Goal: Task Accomplishment & Management: Use online tool/utility

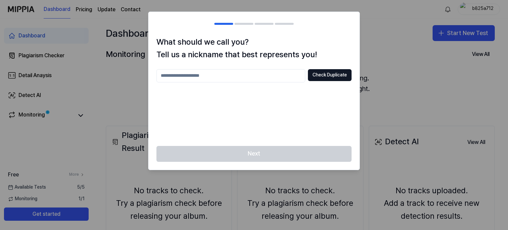
click at [244, 77] on input "text" at bounding box center [231, 75] width 149 height 13
type input "******"
click at [331, 74] on button "Check Duplicate" at bounding box center [330, 75] width 44 height 12
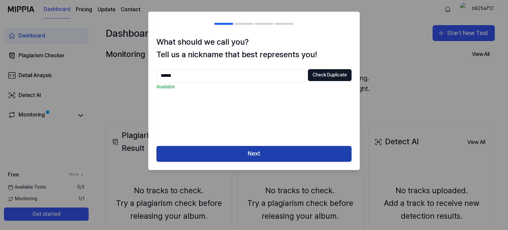
click at [257, 148] on button "Next" at bounding box center [254, 154] width 195 height 16
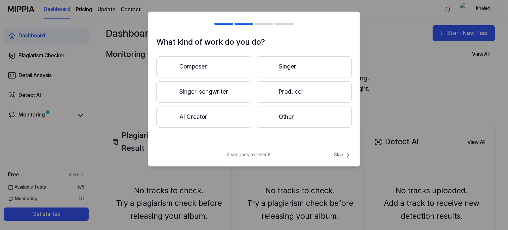
click at [220, 90] on button "Singer-songwriter" at bounding box center [205, 91] width 96 height 21
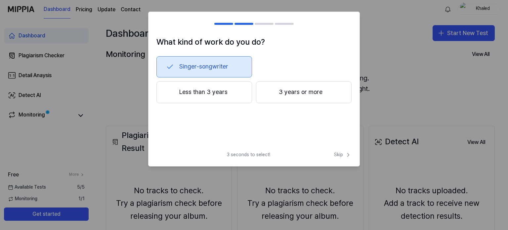
click at [236, 93] on button "Less than 3 years" at bounding box center [205, 92] width 96 height 22
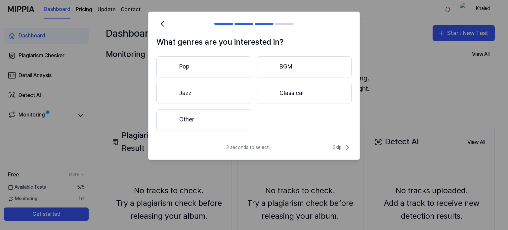
click at [274, 86] on button "Classical" at bounding box center [304, 93] width 95 height 21
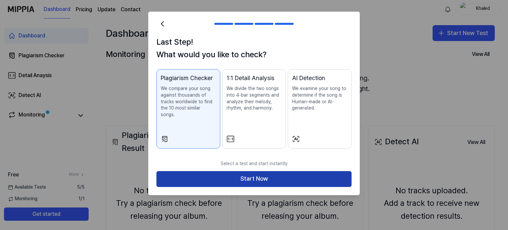
click at [268, 171] on button "Start Now" at bounding box center [254, 179] width 195 height 16
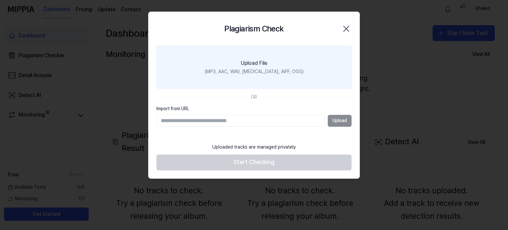
click at [247, 59] on div "Upload File" at bounding box center [254, 63] width 26 height 8
click at [0, 0] on input "Upload File (MP3, AAC, WAV, [MEDICAL_DATA], AIFF, OGG)" at bounding box center [0, 0] width 0 height 0
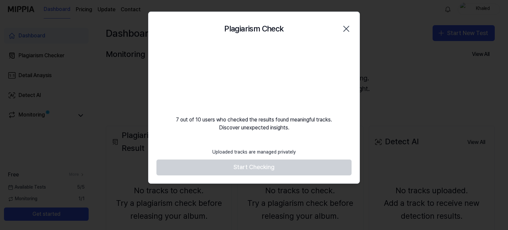
click at [348, 29] on icon "button" at bounding box center [346, 28] width 11 height 11
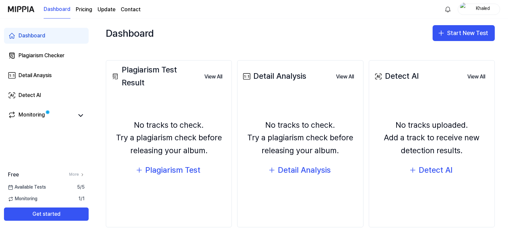
scroll to position [66, 0]
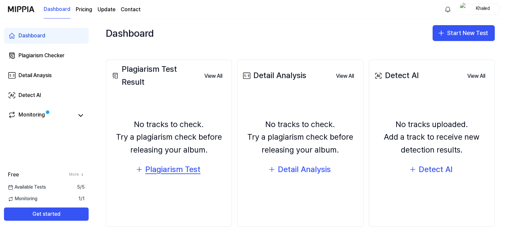
click at [163, 173] on div "Plagiarism Test" at bounding box center [172, 169] width 55 height 13
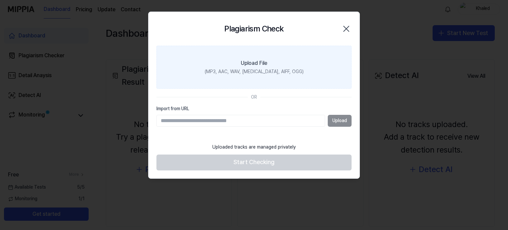
click at [244, 74] on div "(MP3, AAC, WAV, [MEDICAL_DATA], AIFF, OGG)" at bounding box center [254, 71] width 99 height 7
click at [0, 0] on input "Upload File (MP3, AAC, WAV, [MEDICAL_DATA], AIFF, OGG)" at bounding box center [0, 0] width 0 height 0
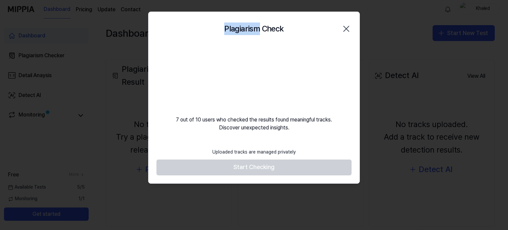
drag, startPoint x: 258, startPoint y: 31, endPoint x: 227, endPoint y: 32, distance: 31.1
click at [224, 31] on div "Plagiarism Check Close" at bounding box center [254, 29] width 195 height 18
copy h2 "Plagiarism"
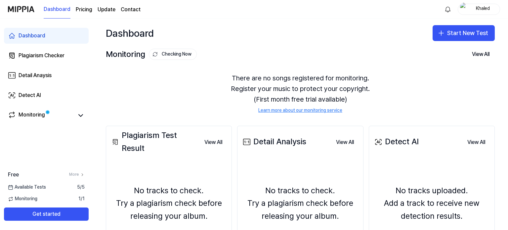
click at [474, 9] on div "Khaled" at bounding box center [483, 8] width 26 height 7
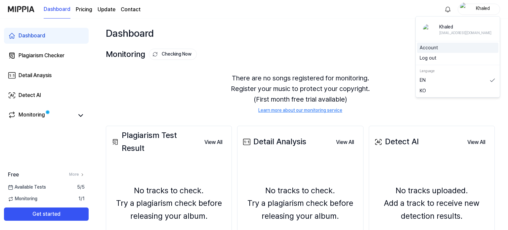
click at [432, 51] on div "Account" at bounding box center [457, 47] width 81 height 11
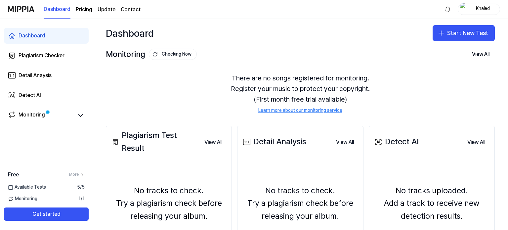
click at [469, 10] on div "Khaled" at bounding box center [479, 9] width 42 height 11
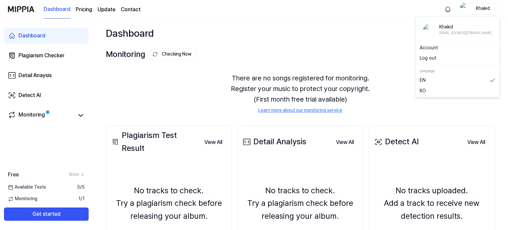
click at [259, 31] on div "Dashboard Start New Test" at bounding box center [301, 33] width 416 height 29
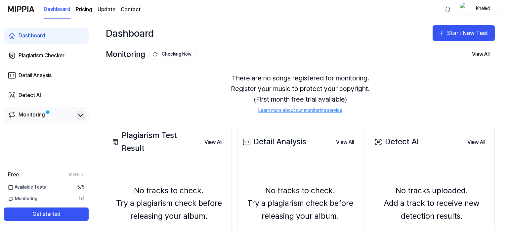
click at [77, 116] on icon at bounding box center [81, 116] width 8 height 8
click at [82, 119] on button at bounding box center [81, 115] width 8 height 9
click at [29, 186] on span "Available Tests" at bounding box center [27, 187] width 38 height 7
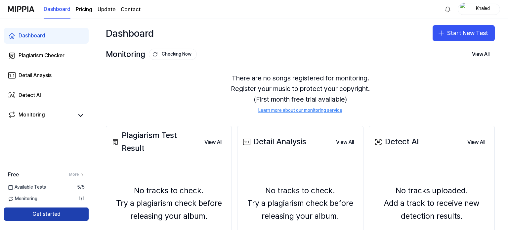
click at [57, 214] on button "Get started" at bounding box center [46, 213] width 85 height 13
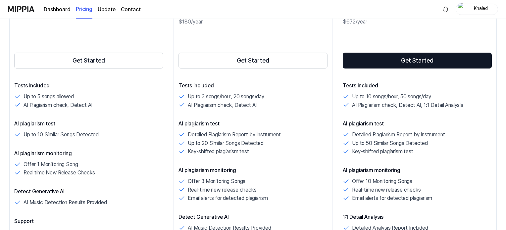
scroll to position [132, 0]
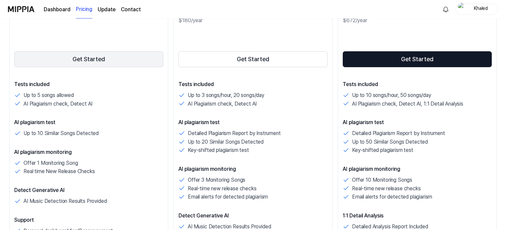
click at [74, 61] on button "Get Started" at bounding box center [88, 59] width 149 height 16
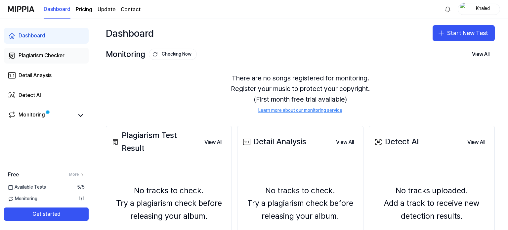
click at [57, 55] on div "Plagiarism Checker" at bounding box center [42, 56] width 46 height 8
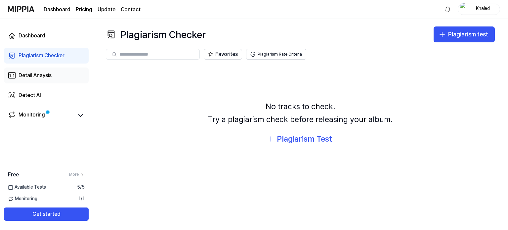
click at [53, 80] on link "Detail Anaysis" at bounding box center [46, 76] width 85 height 16
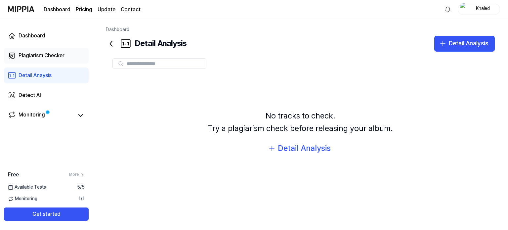
click at [34, 59] on div "Plagiarism Checker" at bounding box center [42, 56] width 46 height 8
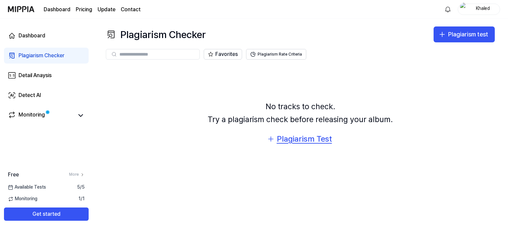
click at [313, 143] on div "Plagiarism Test" at bounding box center [304, 139] width 55 height 13
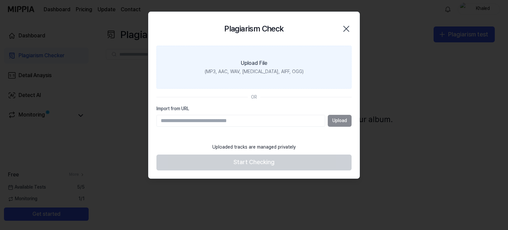
click at [247, 73] on div "(MP3, AAC, WAV, [MEDICAL_DATA], AIFF, OGG)" at bounding box center [254, 71] width 99 height 7
click at [0, 0] on input "Upload File (MP3, AAC, WAV, [MEDICAL_DATA], AIFF, OGG)" at bounding box center [0, 0] width 0 height 0
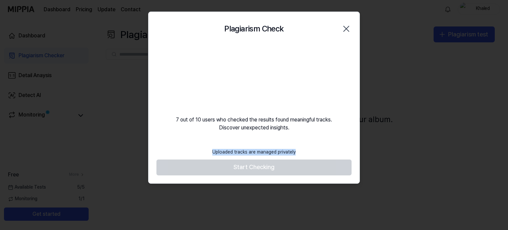
drag, startPoint x: 296, startPoint y: 153, endPoint x: 213, endPoint y: 153, distance: 82.7
click at [213, 153] on div "Uploaded tracks are managed privately" at bounding box center [253, 152] width 91 height 15
click at [223, 143] on div "Plagiarism Check Close 7 out of 10 users who checked the results found meaningf…" at bounding box center [254, 98] width 212 height 172
click at [261, 69] on video at bounding box center [254, 78] width 64 height 64
click at [260, 69] on video at bounding box center [254, 78] width 64 height 64
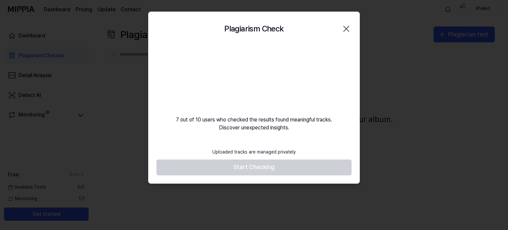
click at [260, 70] on video at bounding box center [254, 78] width 64 height 64
drag, startPoint x: 251, startPoint y: 76, endPoint x: 241, endPoint y: 82, distance: 11.4
click at [247, 79] on video at bounding box center [254, 78] width 64 height 64
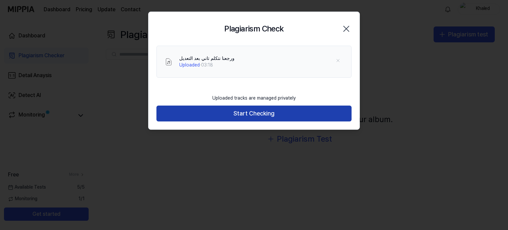
click at [269, 115] on button "Start Checking" at bounding box center [254, 114] width 195 height 16
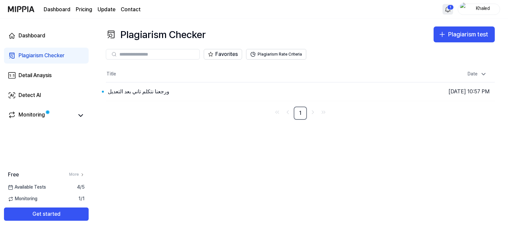
click at [448, 7] on html "Dashboard Pricing Update Contact 1 Khaled Dashboard Plagiarism Checker Detail A…" at bounding box center [254, 115] width 508 height 230
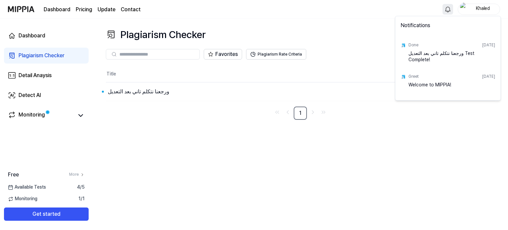
click at [373, 7] on html "Dashboard Pricing Update Contact Khaled Dashboard Plagiarism Checker Detail Ana…" at bounding box center [254, 115] width 508 height 230
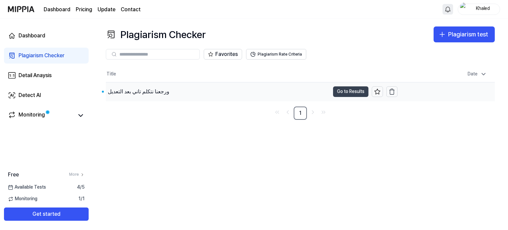
click at [350, 89] on button "Go to Results" at bounding box center [350, 91] width 35 height 11
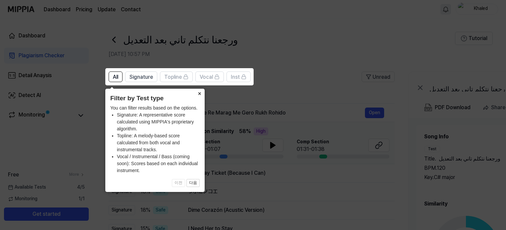
click at [200, 95] on button "×" at bounding box center [199, 93] width 11 height 9
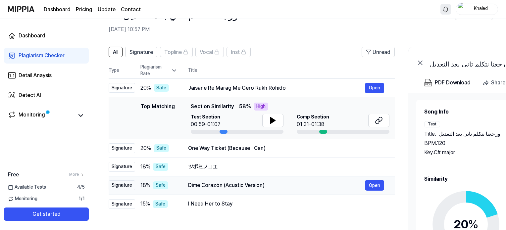
scroll to position [103, 0]
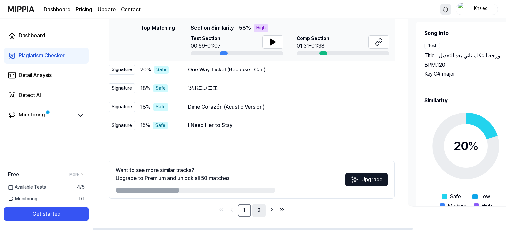
click at [259, 213] on link "2" at bounding box center [258, 210] width 13 height 13
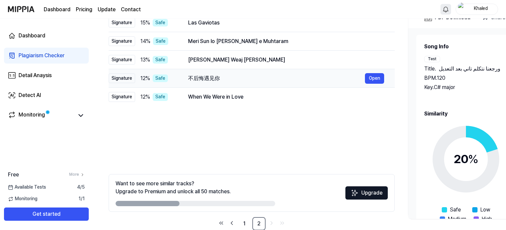
scroll to position [99, 0]
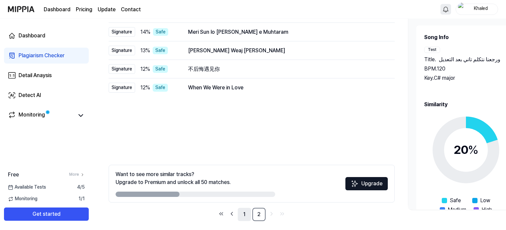
click at [245, 217] on link "1" at bounding box center [244, 214] width 13 height 13
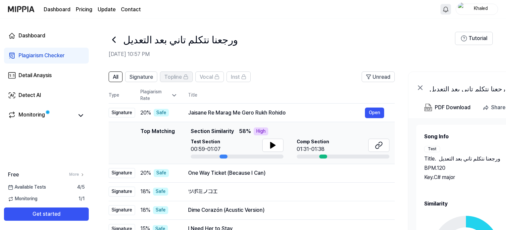
click at [173, 81] on span "Topline" at bounding box center [173, 77] width 18 height 8
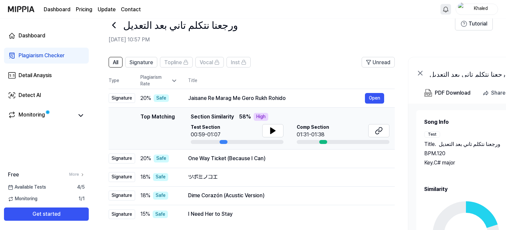
scroll to position [33, 0]
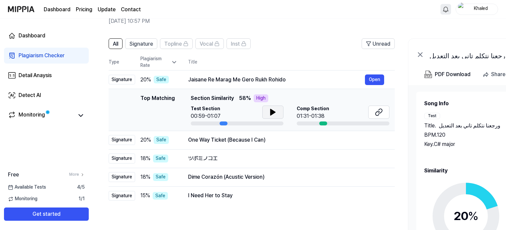
click at [270, 115] on icon at bounding box center [272, 112] width 5 height 6
click at [370, 139] on button "Open" at bounding box center [374, 140] width 19 height 11
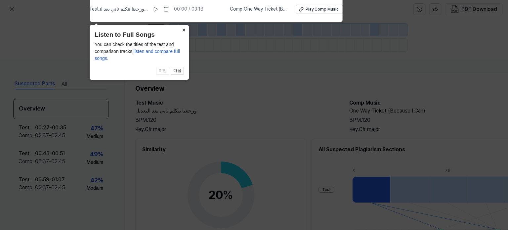
click at [183, 30] on button "×" at bounding box center [183, 29] width 11 height 9
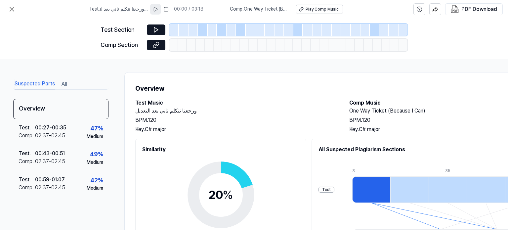
click at [156, 10] on icon at bounding box center [155, 9] width 5 height 5
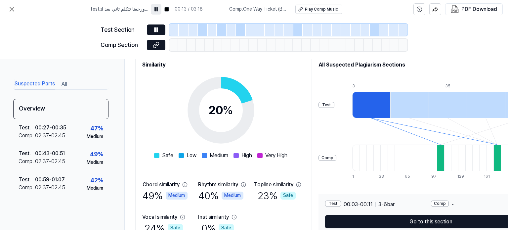
scroll to position [99, 0]
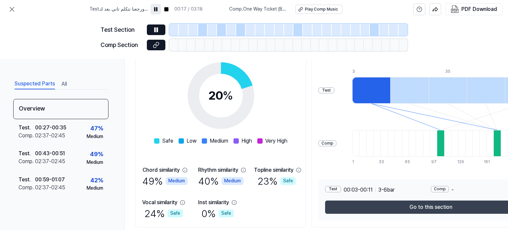
click at [401, 203] on button "Go to this section" at bounding box center [430, 207] width 211 height 13
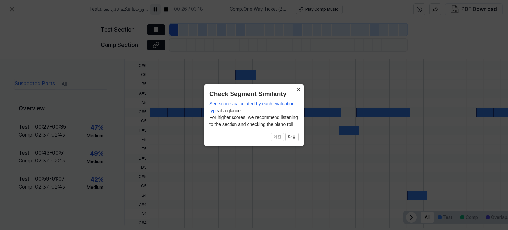
click at [296, 89] on button "×" at bounding box center [298, 88] width 11 height 9
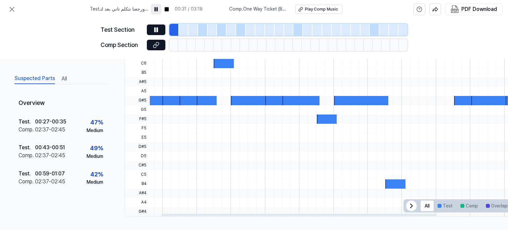
scroll to position [0, 21]
drag, startPoint x: 357, startPoint y: 213, endPoint x: 277, endPoint y: 213, distance: 79.7
click at [277, 213] on div at bounding box center [323, 214] width 397 height 3
click at [451, 201] on button "Test" at bounding box center [445, 206] width 23 height 11
click at [15, 10] on icon at bounding box center [12, 9] width 8 height 8
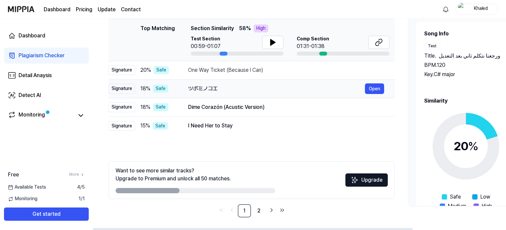
scroll to position [103, 0]
click at [356, 181] on img at bounding box center [354, 180] width 8 height 8
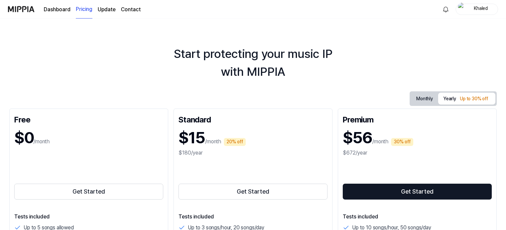
click at [54, 13] on div "Dashboard Pricing Update Contact" at bounding box center [92, 9] width 97 height 18
click at [63, 11] on link "Dashboard" at bounding box center [57, 10] width 27 height 8
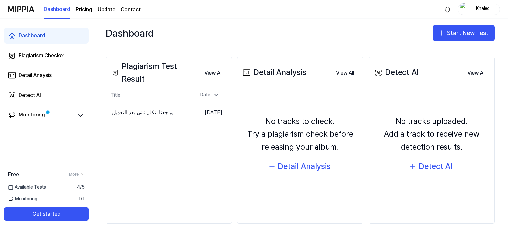
scroll to position [76, 0]
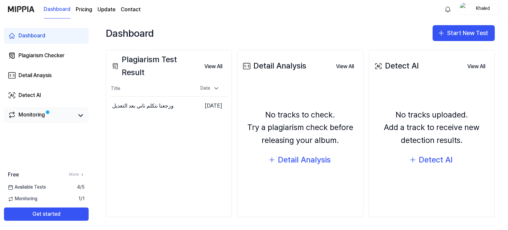
click at [64, 119] on link "Monitoring" at bounding box center [41, 115] width 66 height 9
click at [82, 117] on icon at bounding box center [81, 116] width 8 height 8
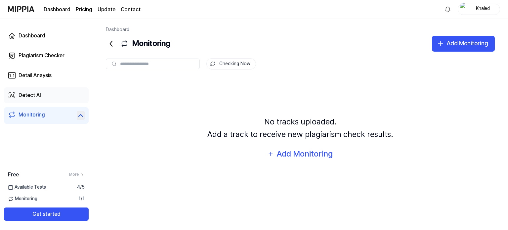
click at [27, 97] on div "Detect AI" at bounding box center [30, 95] width 23 height 8
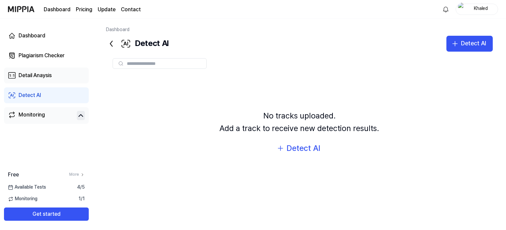
click at [27, 75] on div "Detail Anaysis" at bounding box center [35, 75] width 33 height 8
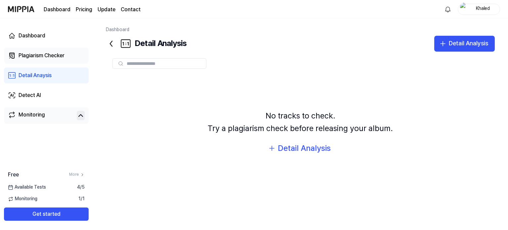
click at [27, 62] on link "Plagiarism Checker" at bounding box center [46, 56] width 85 height 16
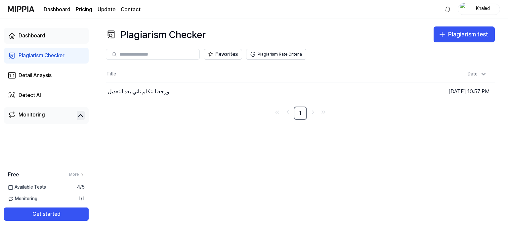
click at [25, 37] on div "Dashboard" at bounding box center [32, 36] width 27 height 8
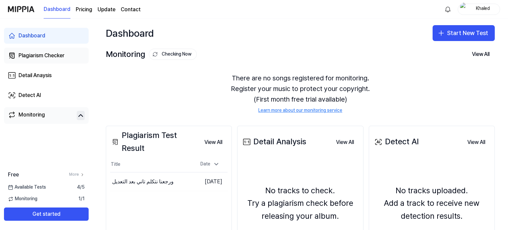
click at [27, 61] on link "Plagiarism Checker" at bounding box center [46, 56] width 85 height 16
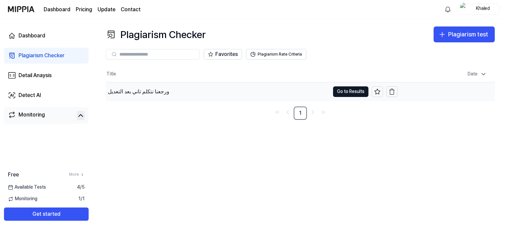
click at [151, 92] on div "ورجعنا نتكلم تاني بعد التعديل" at bounding box center [139, 92] width 62 height 8
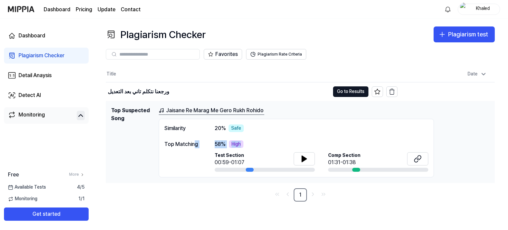
drag, startPoint x: 250, startPoint y: 145, endPoint x: 193, endPoint y: 146, distance: 57.3
click at [193, 146] on div "Top Matching 58 % High Test Section 00:59-01:07 Comp Section 01:31-01:38" at bounding box center [296, 156] width 264 height 32
click at [170, 149] on div "Top Matching" at bounding box center [182, 156] width 37 height 32
click at [420, 159] on icon at bounding box center [419, 158] width 4 height 4
click at [243, 143] on div "High" at bounding box center [236, 144] width 15 height 8
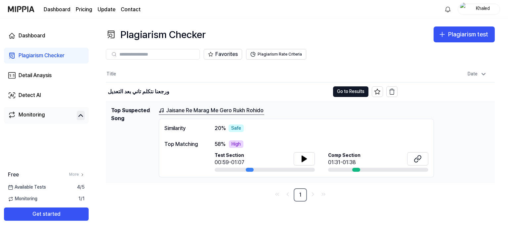
click at [253, 144] on div "58 % High" at bounding box center [322, 144] width 214 height 8
click at [299, 160] on button at bounding box center [304, 158] width 21 height 13
click at [417, 158] on icon at bounding box center [418, 159] width 8 height 8
click at [177, 108] on link "Jaisane Re Marag Me Gero Rukh Rohido" at bounding box center [212, 111] width 106 height 8
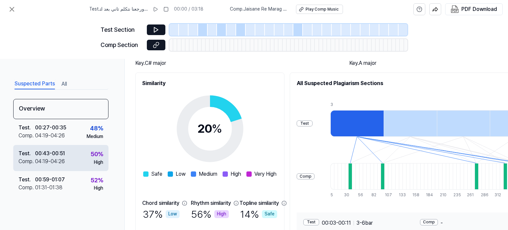
click at [60, 156] on div "00:43 - 00:51" at bounding box center [50, 154] width 30 height 8
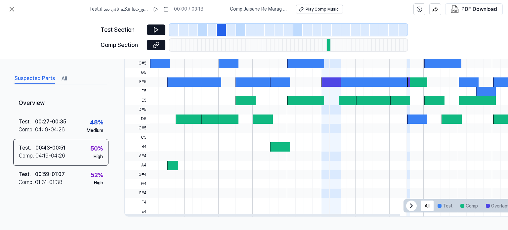
drag, startPoint x: 370, startPoint y: 212, endPoint x: 273, endPoint y: 211, distance: 96.6
click at [273, 214] on div at bounding box center [262, 215] width 275 height 2
click at [183, 118] on div at bounding box center [190, 118] width 28 height 9
click at [467, 205] on button "Comp" at bounding box center [469, 206] width 25 height 11
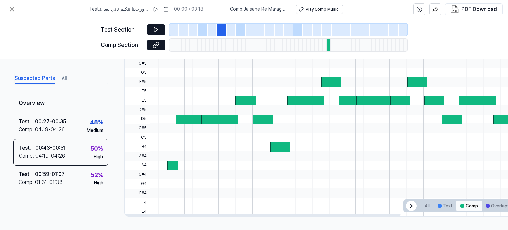
click at [466, 205] on button "Comp" at bounding box center [469, 206] width 25 height 11
click at [425, 205] on button "All" at bounding box center [427, 206] width 13 height 11
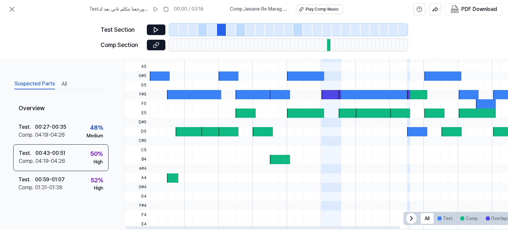
scroll to position [193, 0]
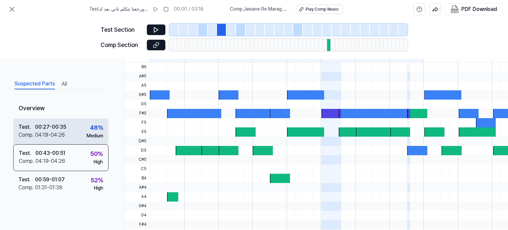
click at [53, 134] on div "04:19 - 04:26" at bounding box center [50, 135] width 30 height 8
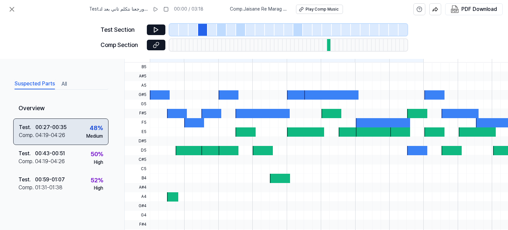
click at [39, 133] on div "04:19 - 04:26" at bounding box center [50, 135] width 30 height 8
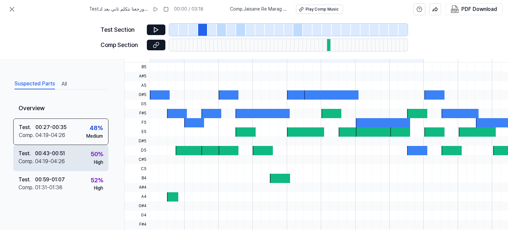
click at [45, 159] on div "04:19 - 04:26" at bounding box center [50, 162] width 30 height 8
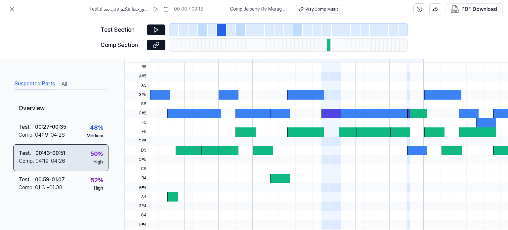
click at [45, 159] on div "04:19 - 04:26" at bounding box center [50, 161] width 30 height 8
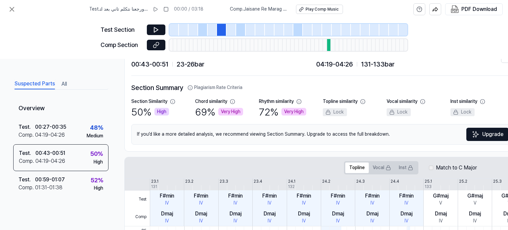
scroll to position [0, 0]
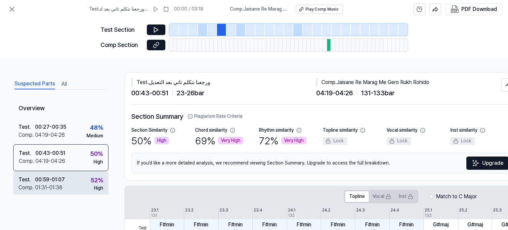
click at [78, 186] on div "Test . 00:59 - 01:07 Comp . 01:31 - 01:38 52 % High" at bounding box center [60, 184] width 95 height 26
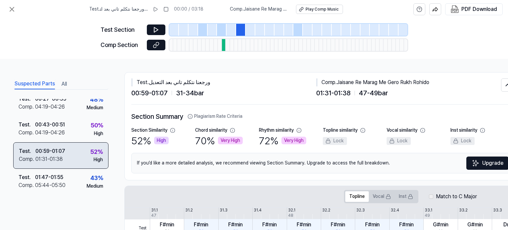
scroll to position [30, 0]
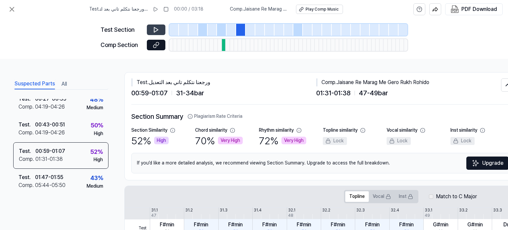
click at [158, 30] on icon at bounding box center [156, 29] width 4 height 5
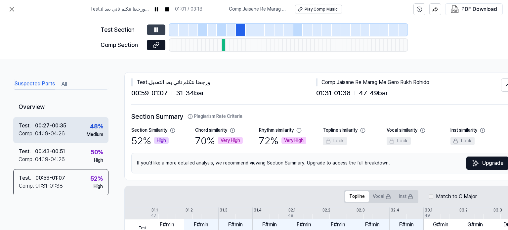
scroll to position [0, 0]
click at [77, 133] on div "Test . 00:27 - 00:35 Comp . 04:19 - 04:26 48 % Medium" at bounding box center [60, 131] width 95 height 26
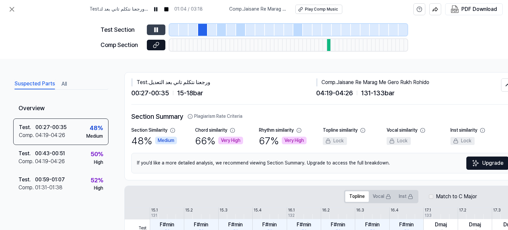
click at [158, 31] on icon at bounding box center [157, 29] width 1 height 4
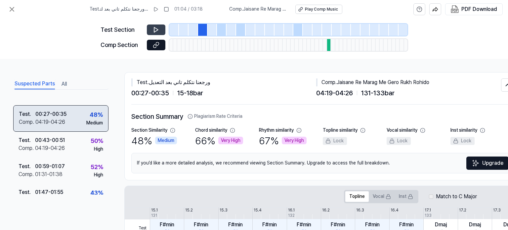
scroll to position [30, 0]
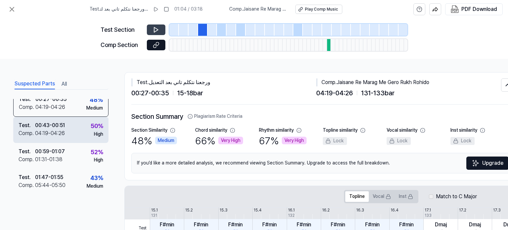
click at [67, 135] on div "Test . 00:43 - 00:51 Comp . 04:19 - 04:26 50 % High" at bounding box center [60, 130] width 95 height 26
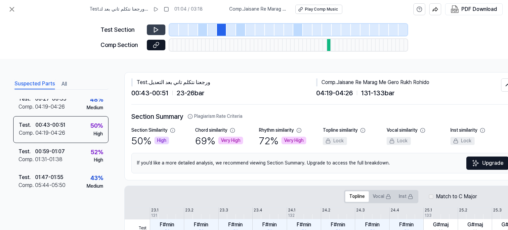
click at [220, 30] on div at bounding box center [222, 30] width 10 height 12
click at [163, 31] on button at bounding box center [156, 29] width 19 height 11
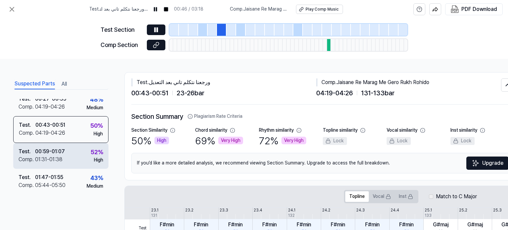
click at [68, 153] on div "Test . 00:59 - 01:07 Comp . 01:31 - 01:38 52 % High" at bounding box center [60, 156] width 95 height 26
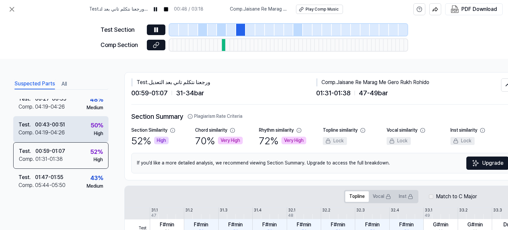
click at [65, 132] on div "Comp . 04:19 - 04:26" at bounding box center [42, 133] width 46 height 8
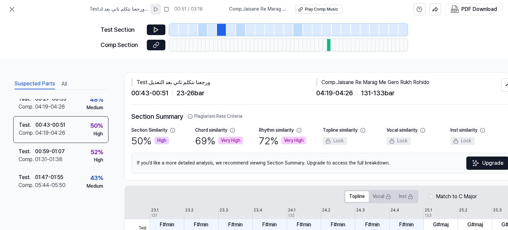
click at [158, 12] on button at bounding box center [156, 9] width 11 height 11
click at [158, 12] on button at bounding box center [155, 9] width 11 height 11
click at [152, 48] on button at bounding box center [156, 45] width 19 height 11
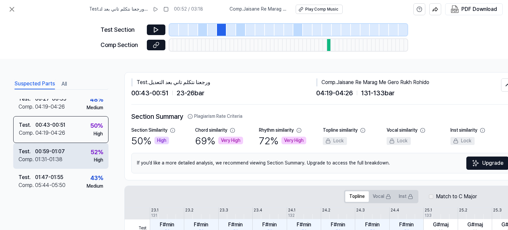
click at [69, 152] on div "Test . 00:59 - 01:07 Comp . 01:31 - 01:38 52 % High" at bounding box center [60, 156] width 95 height 26
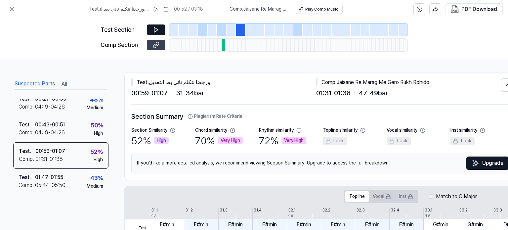
click at [157, 46] on icon at bounding box center [157, 44] width 3 height 4
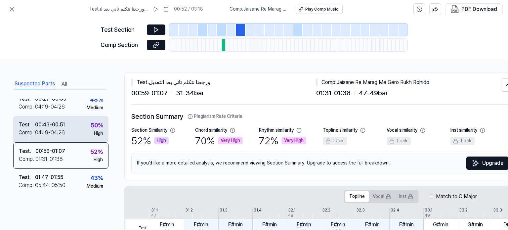
click at [74, 127] on div "Test . 00:43 - 00:51 Comp . 04:19 - 04:26 50 % High" at bounding box center [60, 129] width 95 height 26
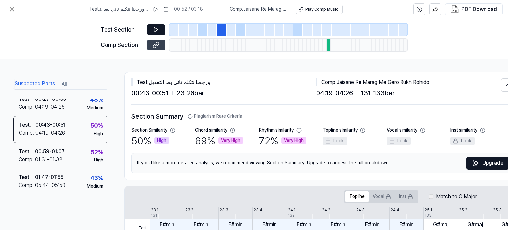
click at [158, 45] on icon at bounding box center [157, 44] width 3 height 4
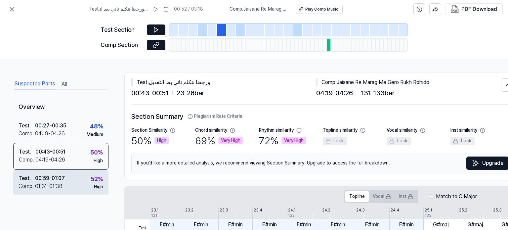
scroll to position [0, 0]
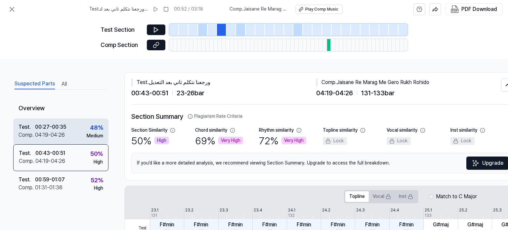
click at [69, 131] on div "Test . 00:27 - 00:35 Comp . 04:19 - 04:26 48 % Medium" at bounding box center [60, 131] width 95 height 26
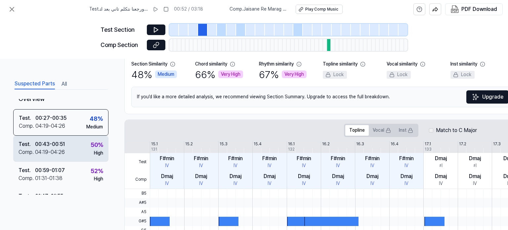
scroll to position [30, 0]
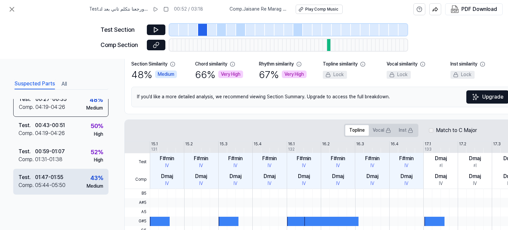
click at [72, 174] on div "Test . 01:47 - 01:55 Comp . 05:44 - 05:50 43 % Medium" at bounding box center [60, 182] width 95 height 26
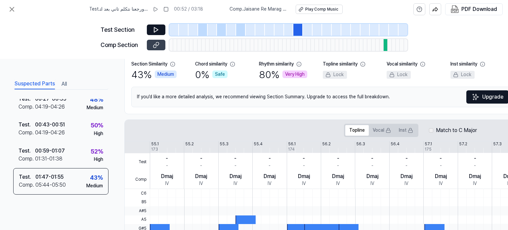
click at [153, 46] on icon at bounding box center [156, 45] width 7 height 7
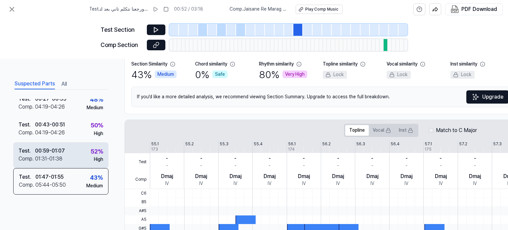
click at [70, 157] on div "Test . 00:59 - 01:07 Comp . 01:31 - 01:38 52 % High" at bounding box center [60, 155] width 95 height 26
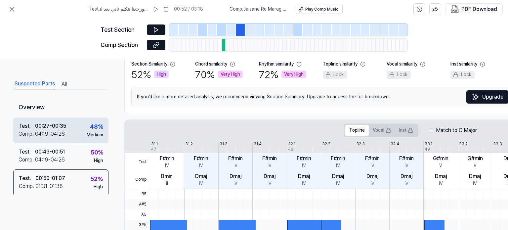
scroll to position [0, 0]
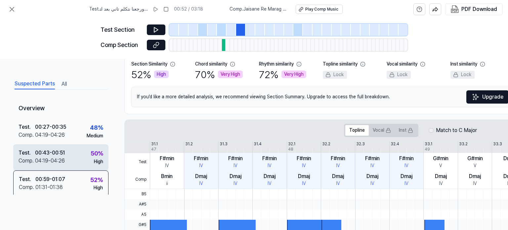
click at [65, 152] on div "00:43 - 00:51" at bounding box center [50, 153] width 30 height 8
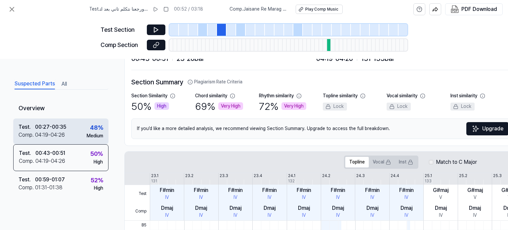
scroll to position [33, 0]
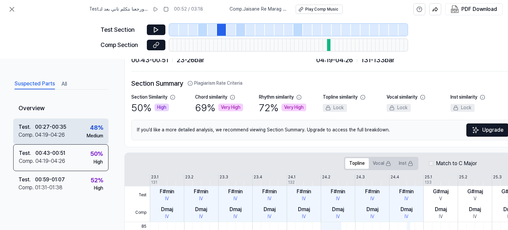
click at [69, 132] on div "Test . 00:27 - 00:35 Comp . 04:19 - 04:26 48 % Medium" at bounding box center [60, 131] width 95 height 26
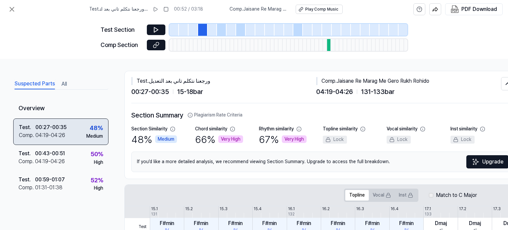
scroll to position [0, 0]
